Goal: Transaction & Acquisition: Purchase product/service

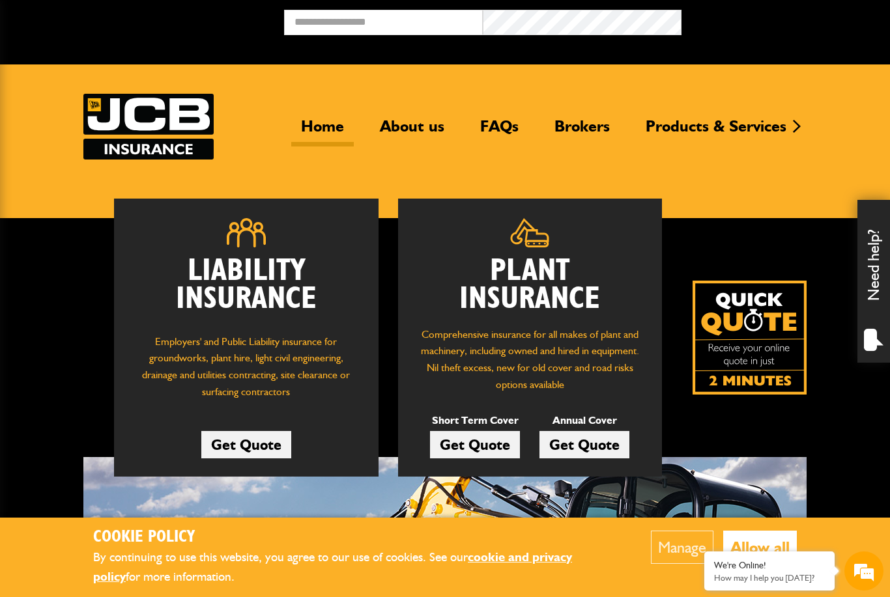
click at [503, 435] on link "Get Quote" at bounding box center [475, 444] width 90 height 27
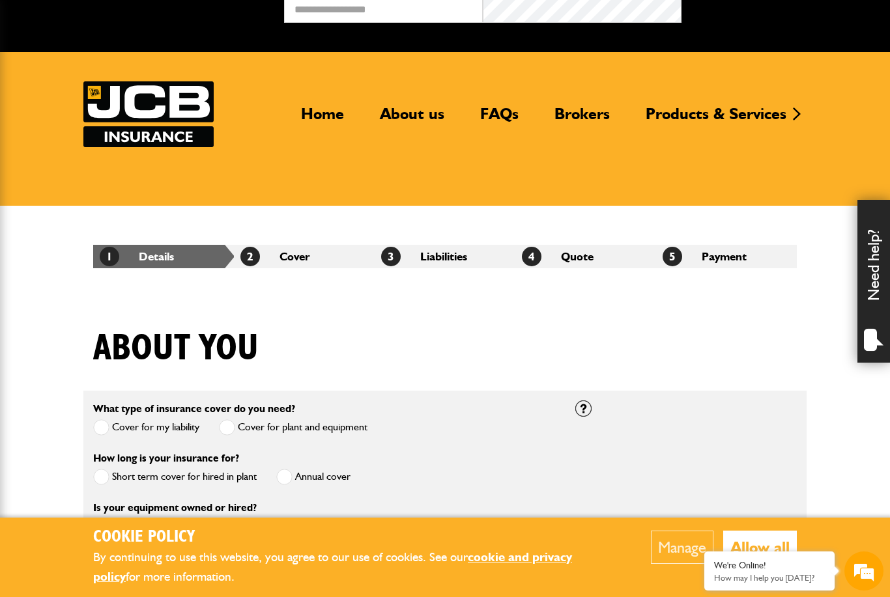
scroll to position [12, 0]
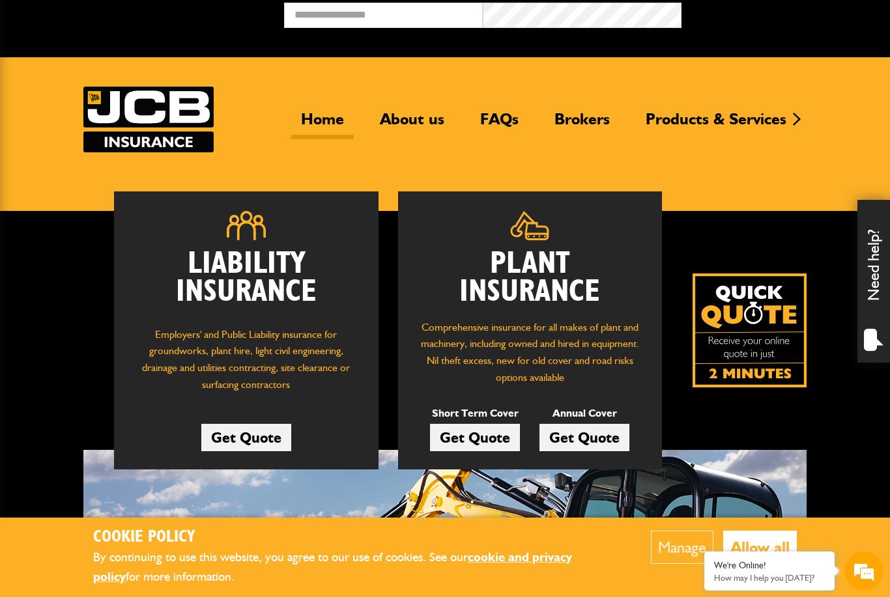
scroll to position [8, 0]
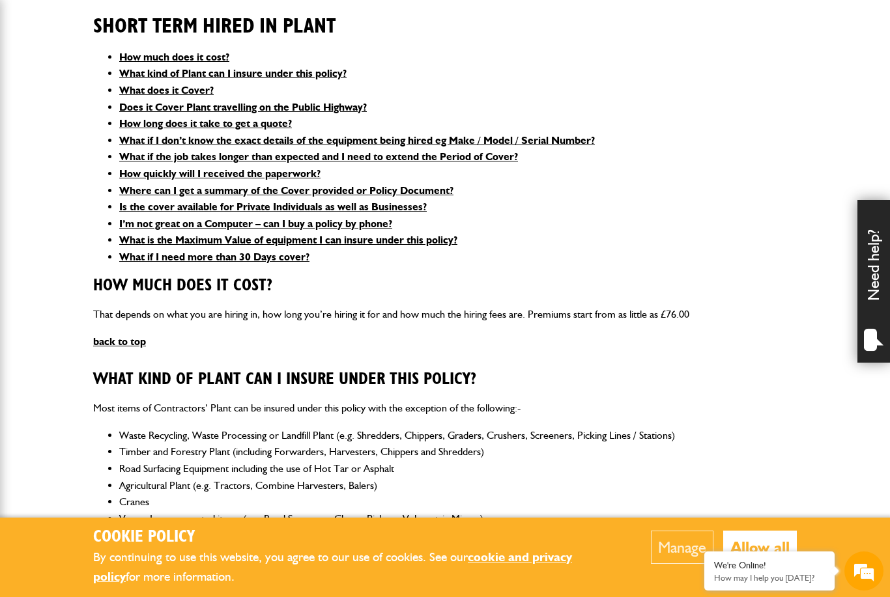
click at [207, 46] on div "Short Term Hired In Plant How much does it cost? What kind of Plant can I insur…" at bounding box center [444, 130] width 703 height 272
click at [212, 57] on link "How much does it cost?" at bounding box center [174, 57] width 110 height 12
